Goal: Task Accomplishment & Management: Manage account settings

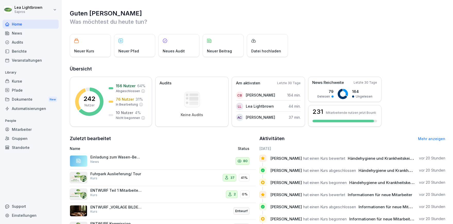
click at [33, 130] on div "Mitarbeiter" at bounding box center [31, 129] width 56 height 9
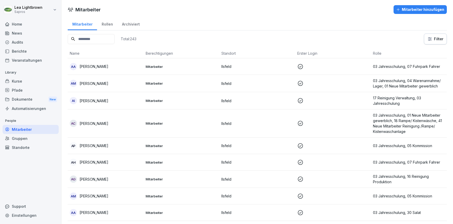
click at [102, 39] on input at bounding box center [91, 39] width 47 height 10
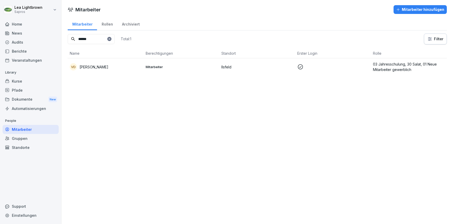
type input "******"
click at [25, 26] on div "Home" at bounding box center [31, 24] width 56 height 9
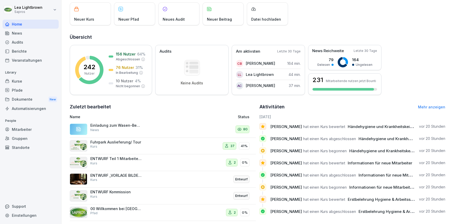
scroll to position [38, 0]
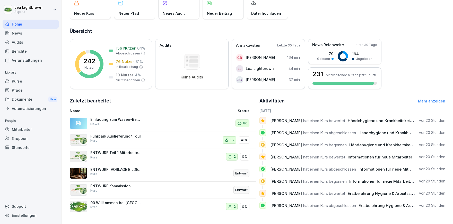
click at [25, 80] on div "Kurse" at bounding box center [31, 80] width 56 height 9
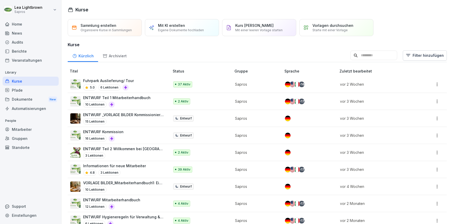
click at [150, 87] on div "Fuhrpark Auslieferung/ Tour 5.0 6 Lektionen" at bounding box center [117, 84] width 94 height 13
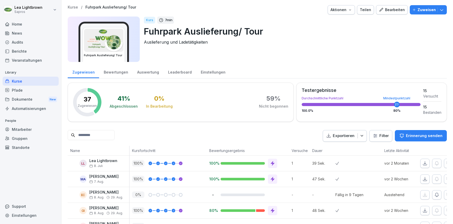
click at [116, 73] on div "Bewertungen" at bounding box center [115, 71] width 33 height 13
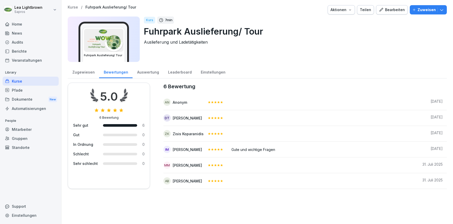
click at [155, 72] on div "Auswertung" at bounding box center [148, 71] width 31 height 13
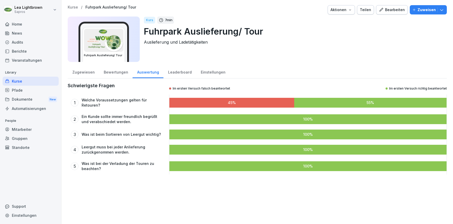
click at [179, 72] on div "Leaderboard" at bounding box center [180, 71] width 33 height 13
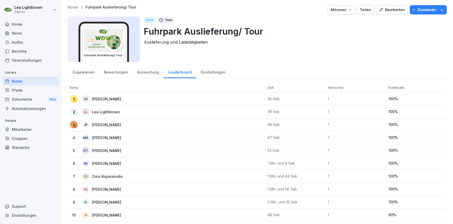
click at [118, 71] on div "Bewertungen" at bounding box center [115, 71] width 33 height 13
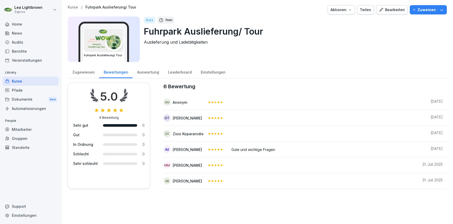
click at [83, 71] on div "Zugewiesen" at bounding box center [83, 71] width 31 height 13
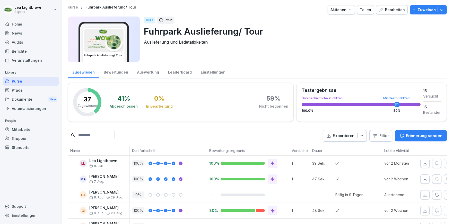
click at [362, 133] on div "Exportieren" at bounding box center [345, 136] width 38 height 6
click at [341, 146] on p "Als Excel Datei exportieren" at bounding box center [342, 147] width 46 height 5
click at [22, 129] on div "Mitarbeiter" at bounding box center [31, 129] width 56 height 9
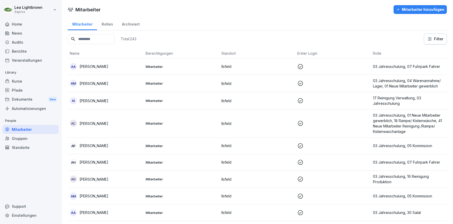
click at [95, 42] on input at bounding box center [91, 39] width 47 height 10
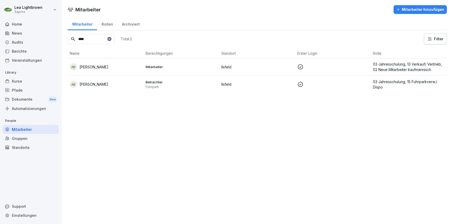
click at [119, 81] on div "AB [PERSON_NAME]" at bounding box center [106, 84] width 72 height 7
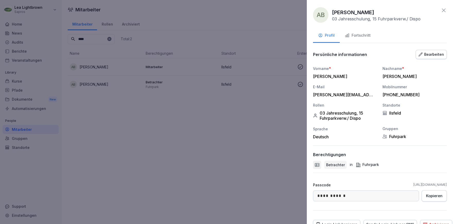
click at [364, 35] on div "Fortschritt" at bounding box center [358, 35] width 26 height 6
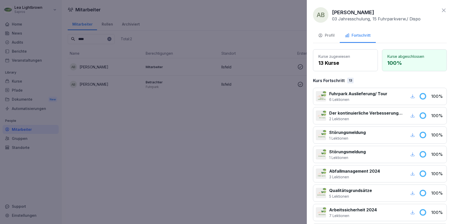
click at [336, 35] on button "Profil" at bounding box center [326, 36] width 27 height 14
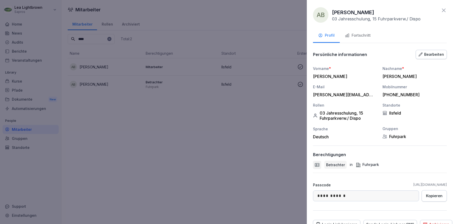
click at [364, 35] on div "Fortschritt" at bounding box center [358, 35] width 26 height 6
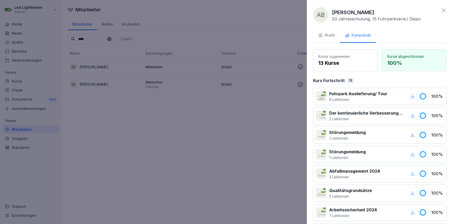
click at [331, 36] on div "Profil" at bounding box center [326, 35] width 16 height 6
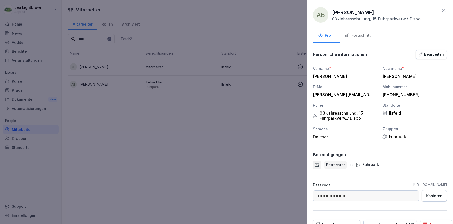
click at [445, 13] on icon at bounding box center [444, 10] width 6 height 6
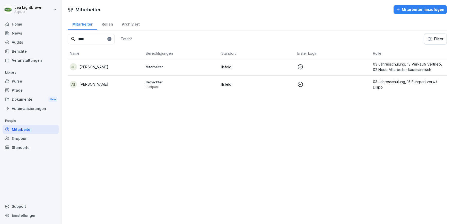
drag, startPoint x: 97, startPoint y: 40, endPoint x: 65, endPoint y: 40, distance: 32.2
click at [68, 40] on input "****" at bounding box center [91, 39] width 47 height 10
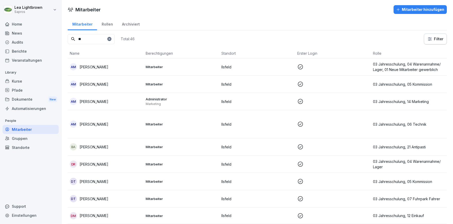
type input "*"
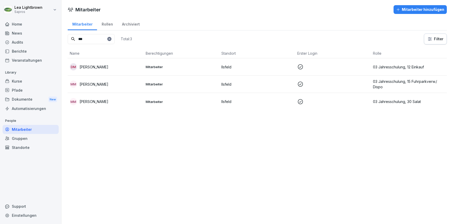
type input "***"
click at [198, 83] on p "Mitarbeiter" at bounding box center [182, 84] width 72 height 5
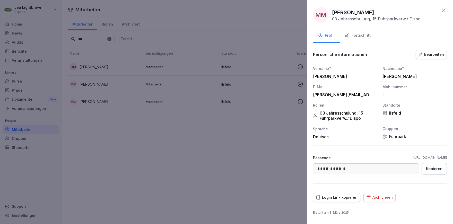
click at [257, 153] on div at bounding box center [226, 112] width 453 height 224
